Goal: Task Accomplishment & Management: Manage account settings

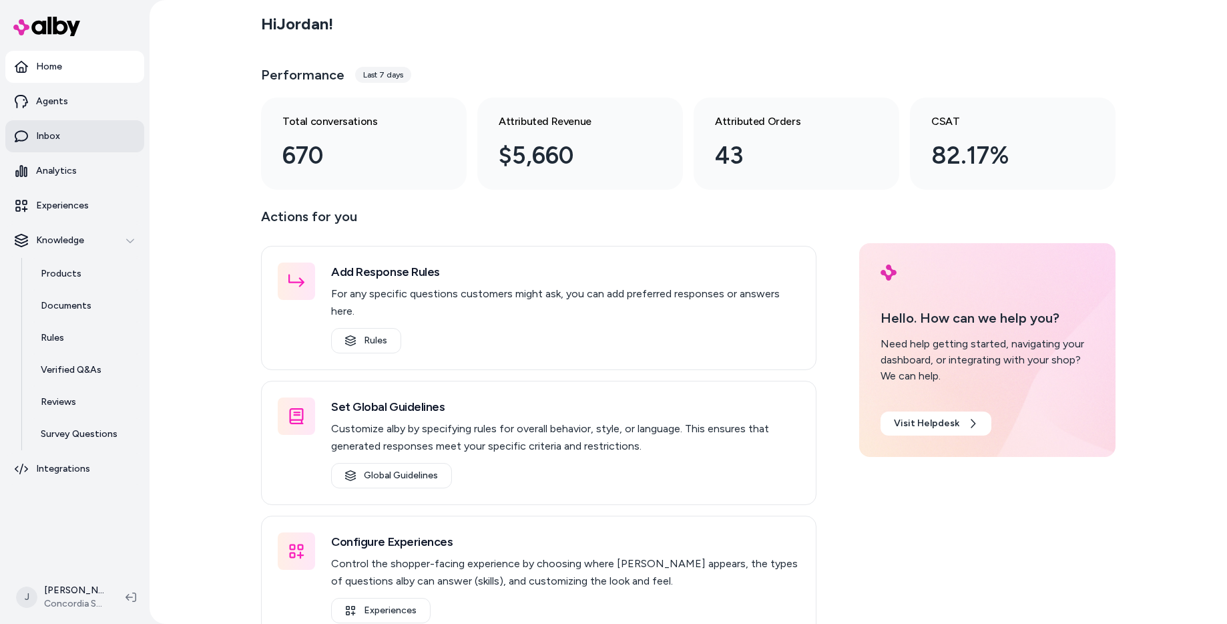
click at [65, 134] on link "Inbox" at bounding box center [74, 136] width 139 height 32
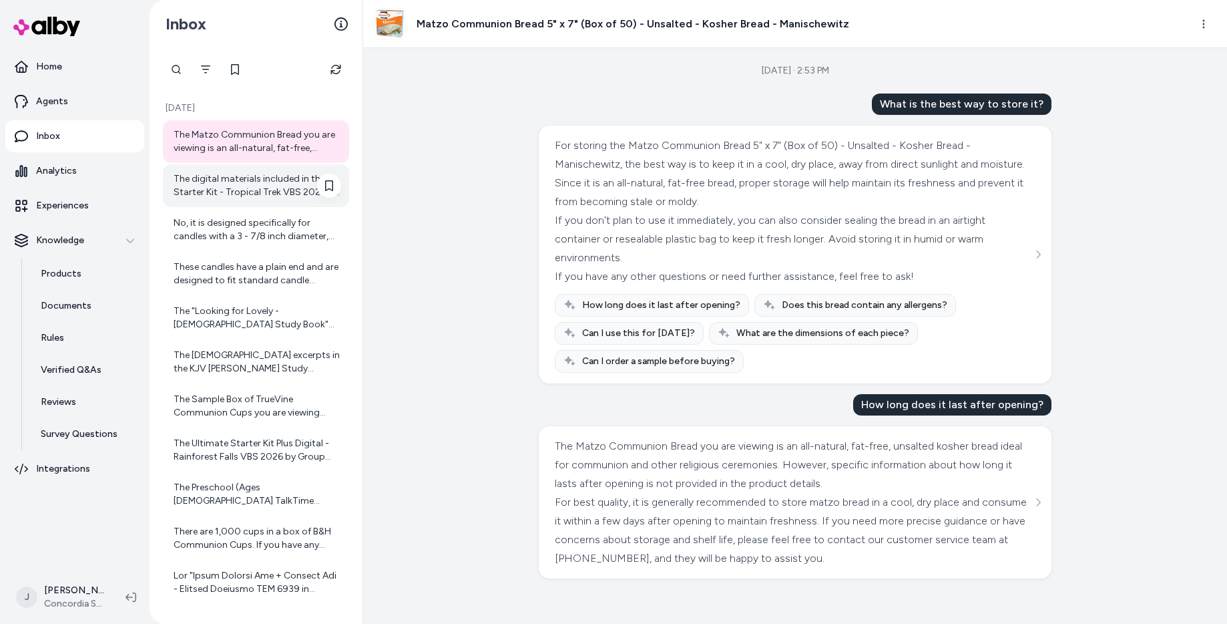
click at [264, 180] on div "The digital materials included in the Starter Kit - Tropical Trek VBS 2026 by C…" at bounding box center [258, 185] width 168 height 27
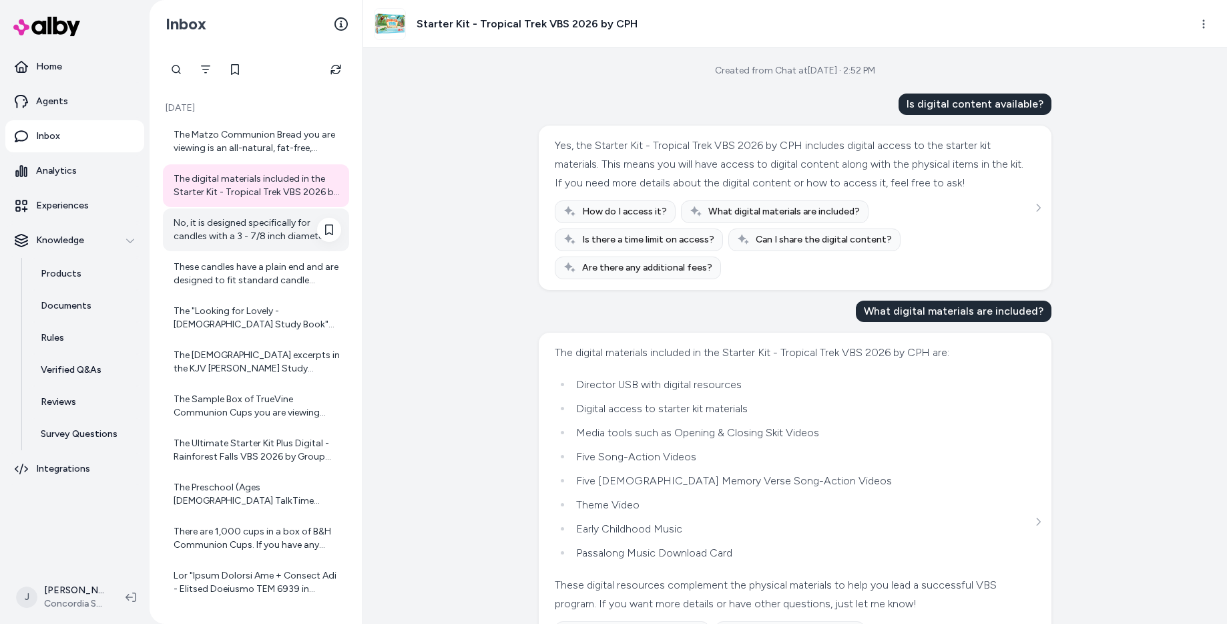
click at [256, 219] on div "No, it is designed specifically for candles with a 3 - 7/8 inch diameter, not t…" at bounding box center [258, 229] width 168 height 27
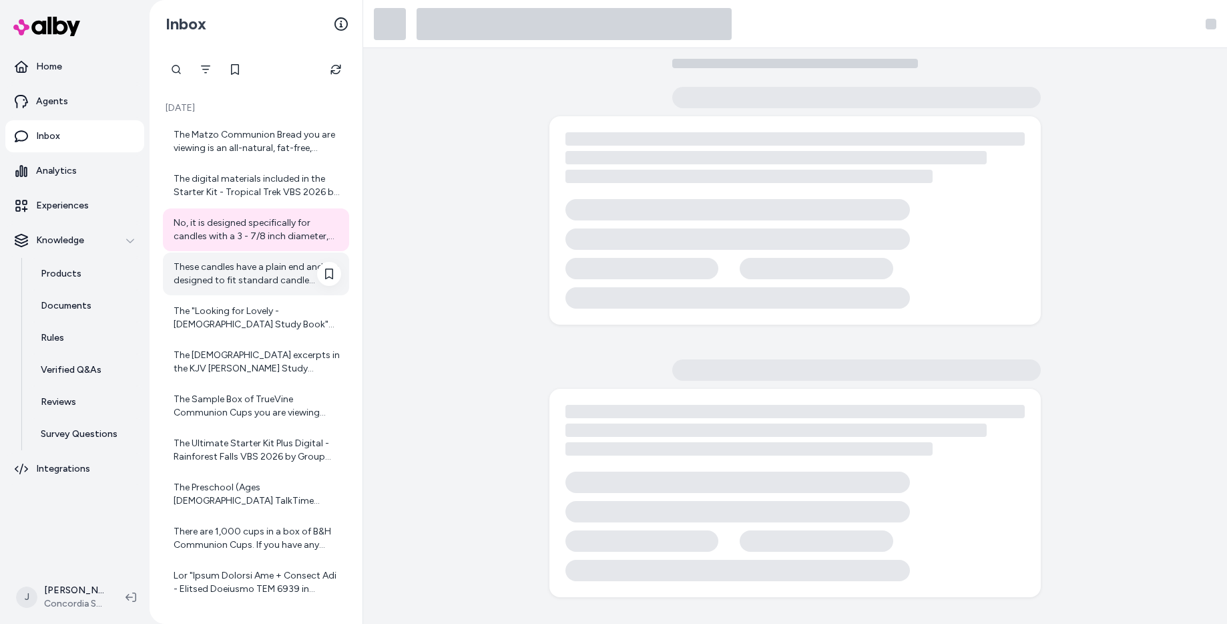
click at [244, 291] on div "These candles have a plain end and are designed to fit standard candle holders …" at bounding box center [256, 273] width 186 height 43
